Goal: Check status: Check status

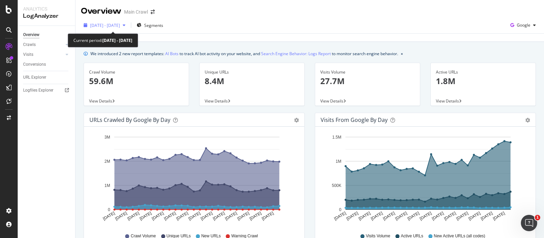
click at [120, 23] on span "[DATE] - [DATE]" at bounding box center [105, 25] width 30 height 6
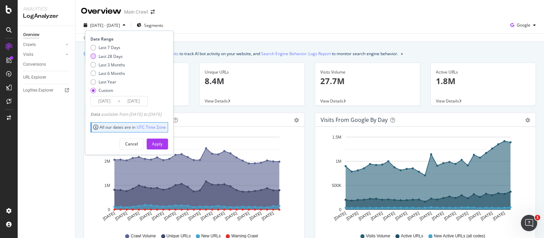
click at [100, 55] on div "Last 28 Days" at bounding box center [111, 56] width 24 height 6
type input "[DATE]"
click at [163, 143] on div "Apply" at bounding box center [157, 144] width 11 height 6
